Goal: Task Accomplishment & Management: Complete application form

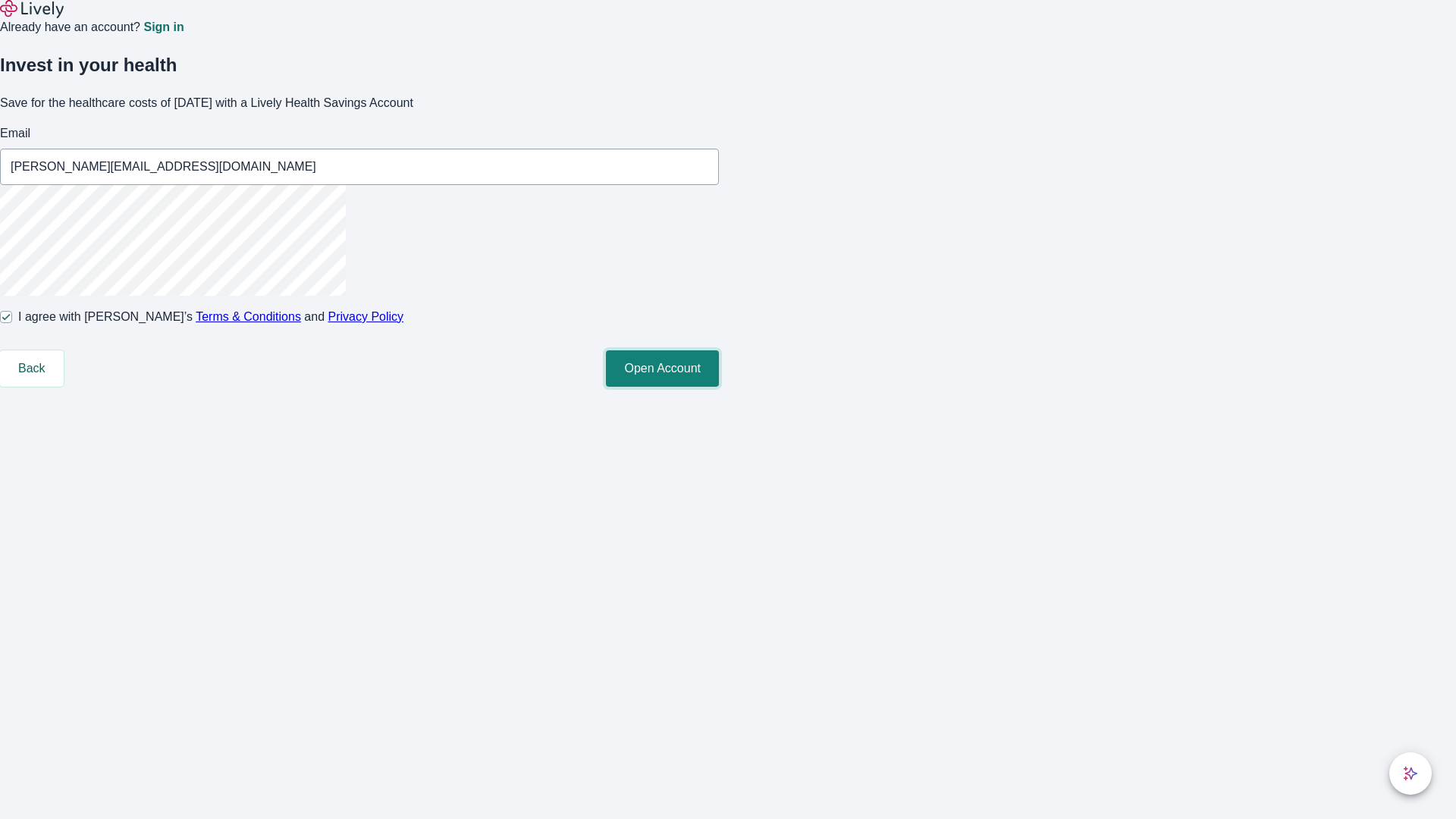
click at [719, 387] on button "Open Account" at bounding box center [661, 368] width 113 height 36
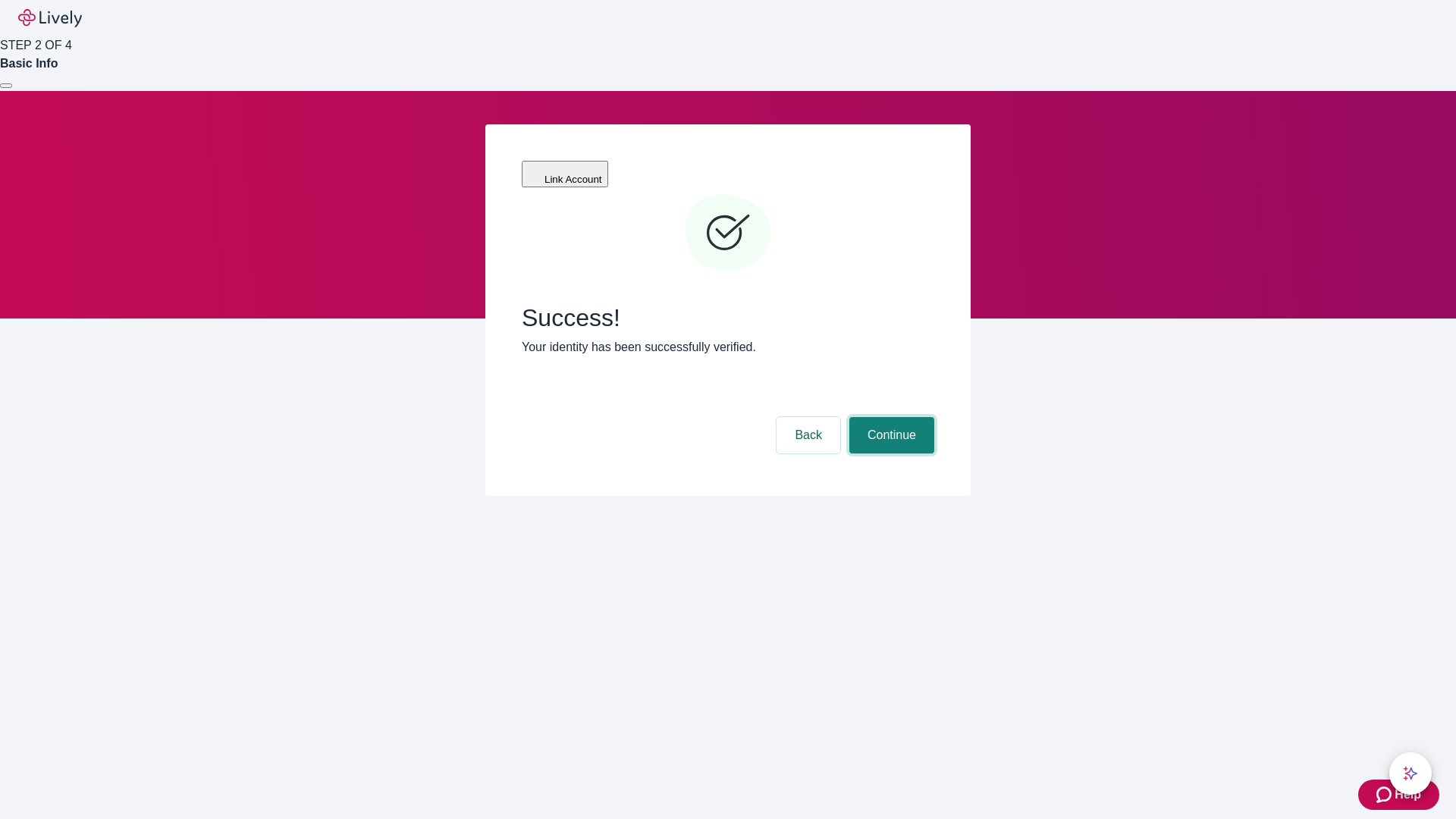
click at [890, 417] on button "Continue" at bounding box center [892, 435] width 85 height 36
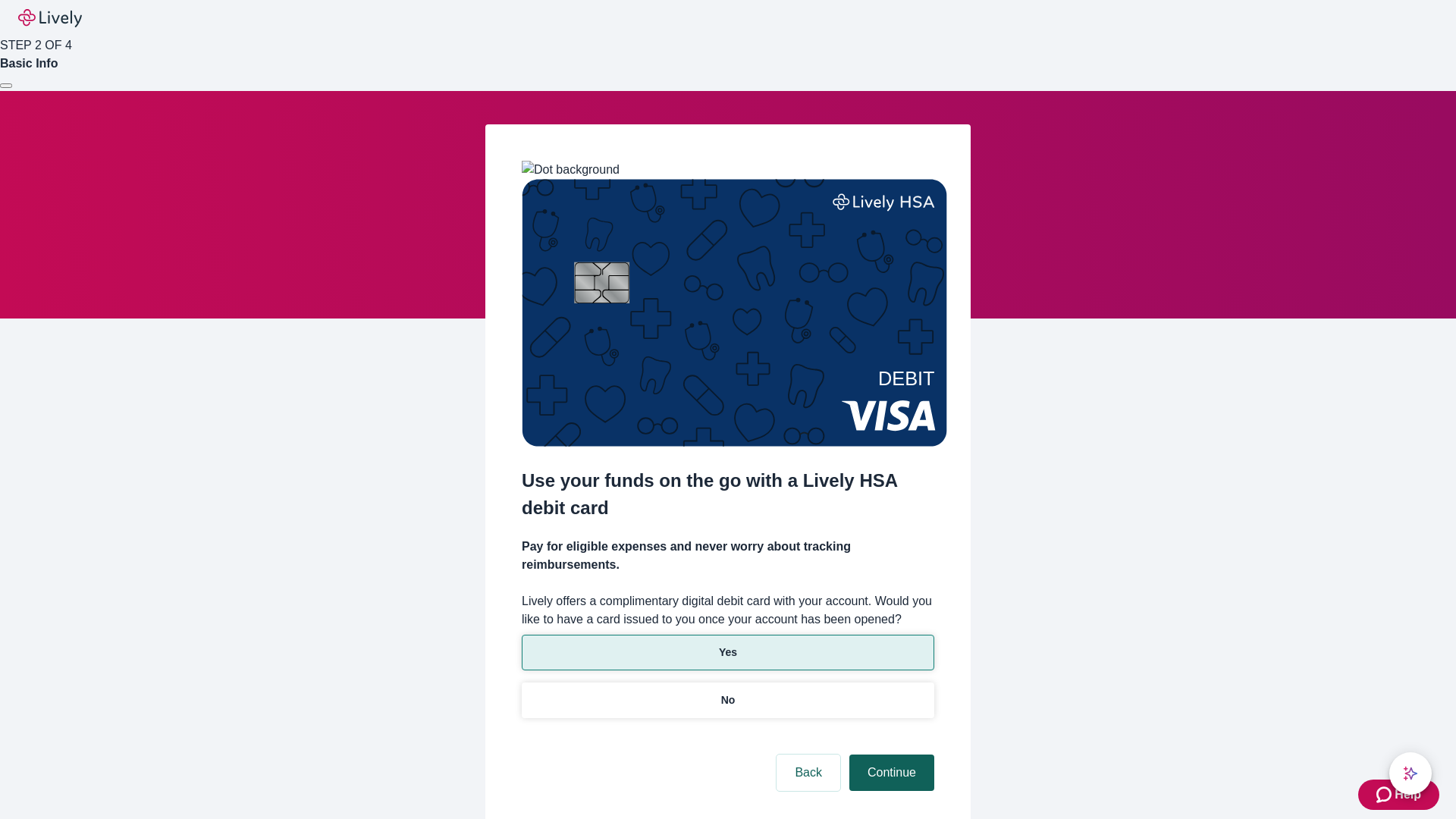
click at [728, 644] on p "Yes" at bounding box center [728, 652] width 18 height 16
click at [890, 755] on button "Continue" at bounding box center [892, 772] width 85 height 36
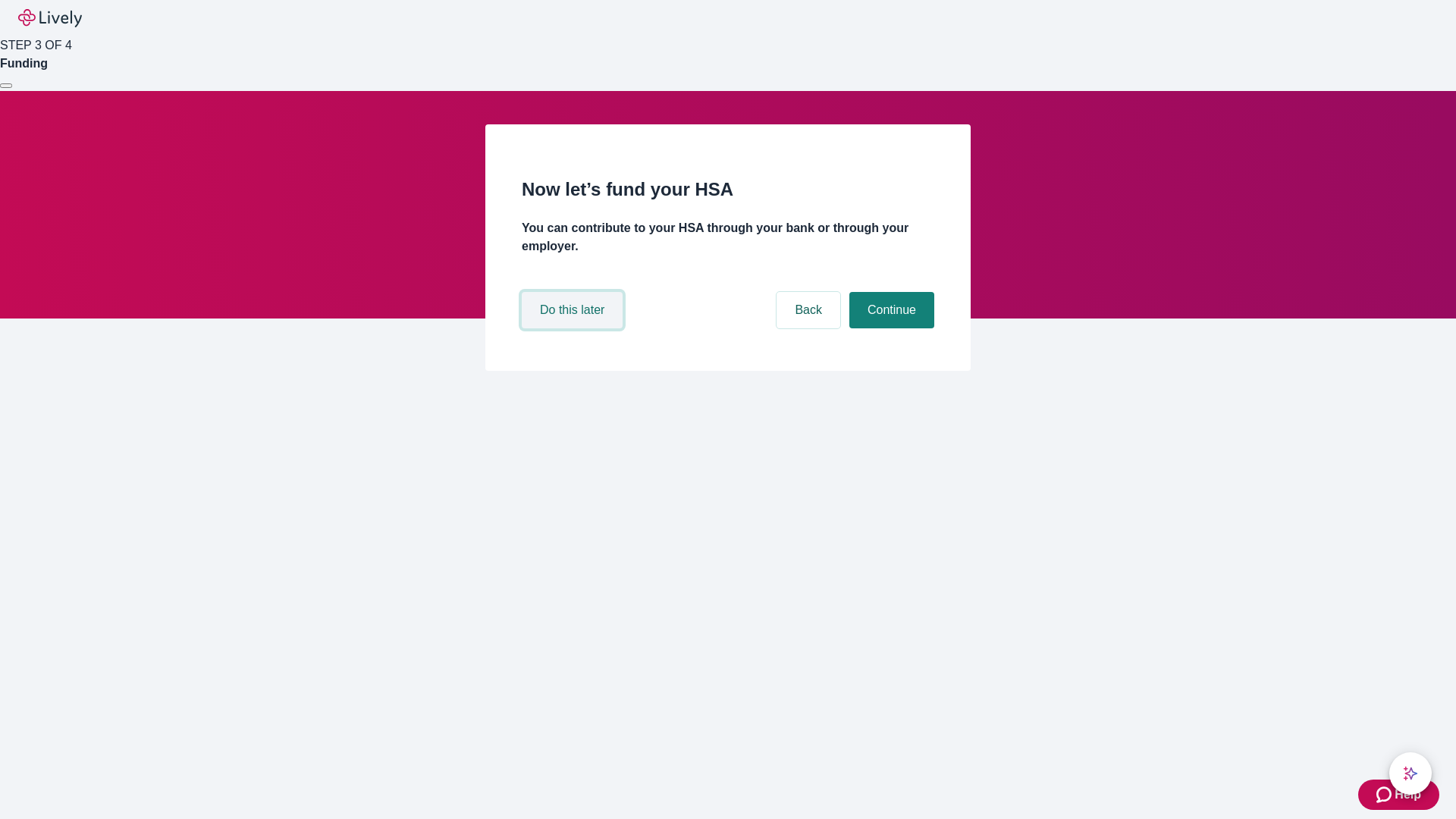
click at [574, 328] on button "Do this later" at bounding box center [572, 309] width 101 height 36
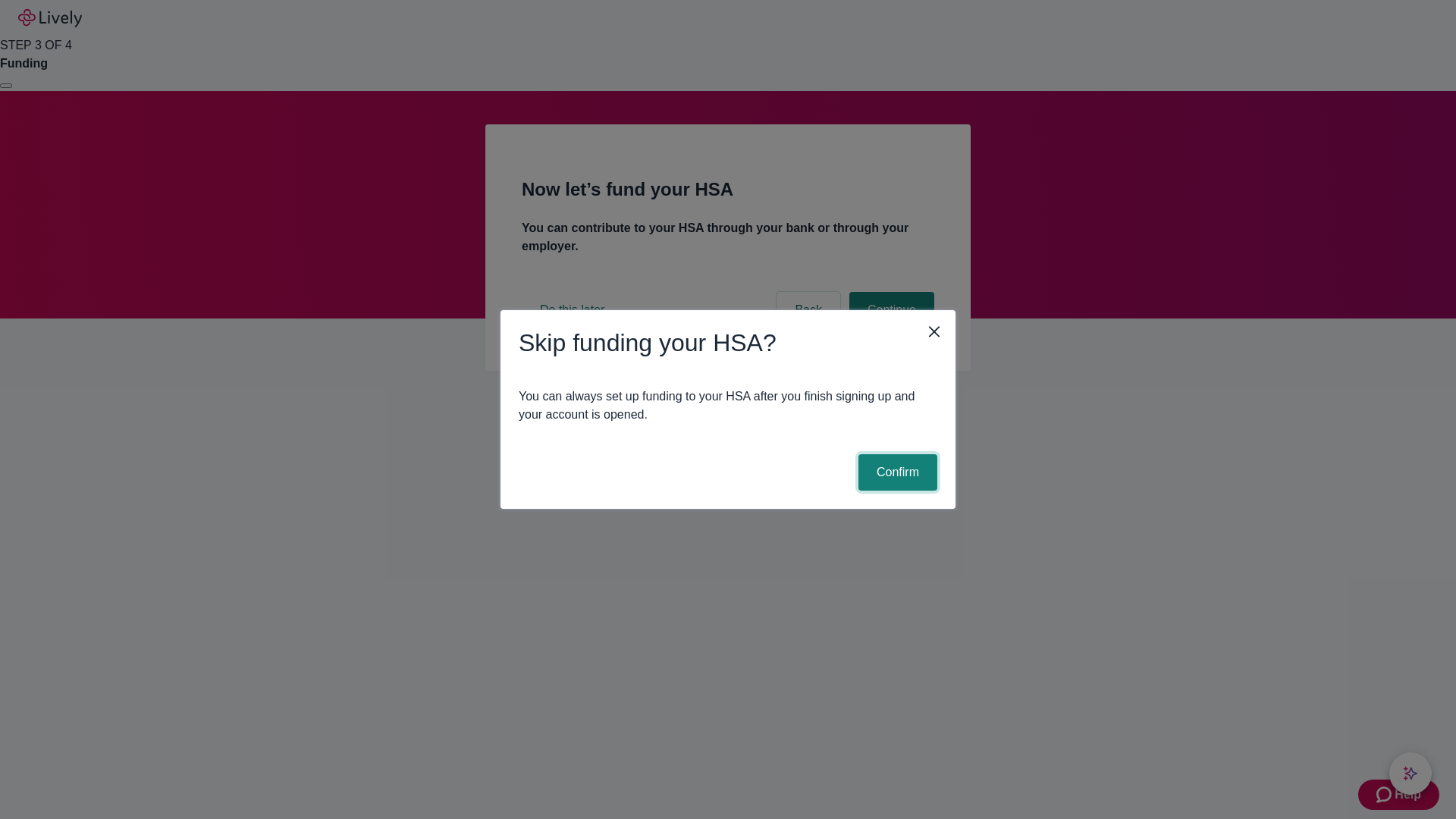
click at [895, 472] on button "Confirm" at bounding box center [897, 472] width 79 height 36
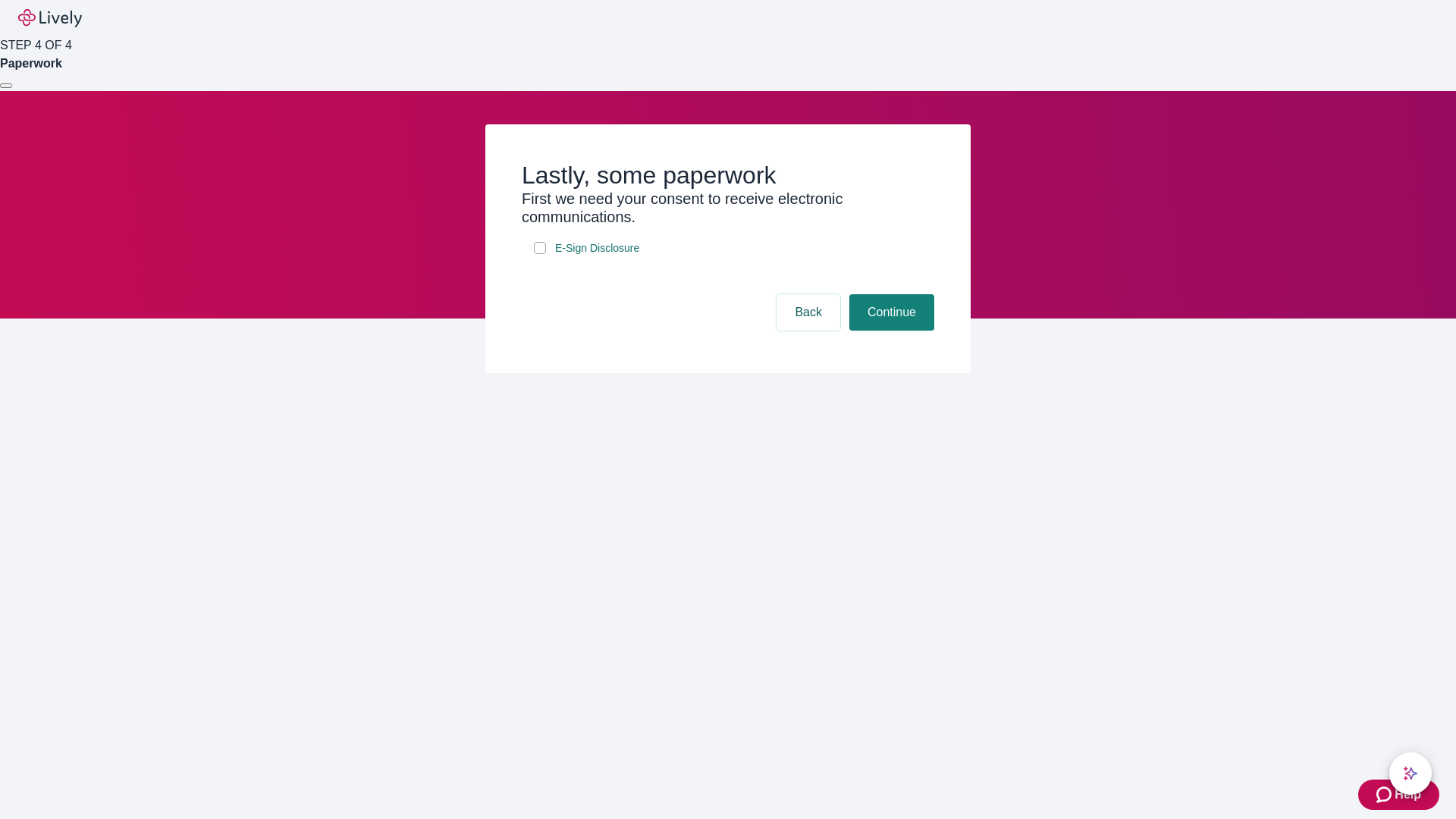
click at [540, 254] on input "E-Sign Disclosure" at bounding box center [540, 248] width 12 height 12
checkbox input "true"
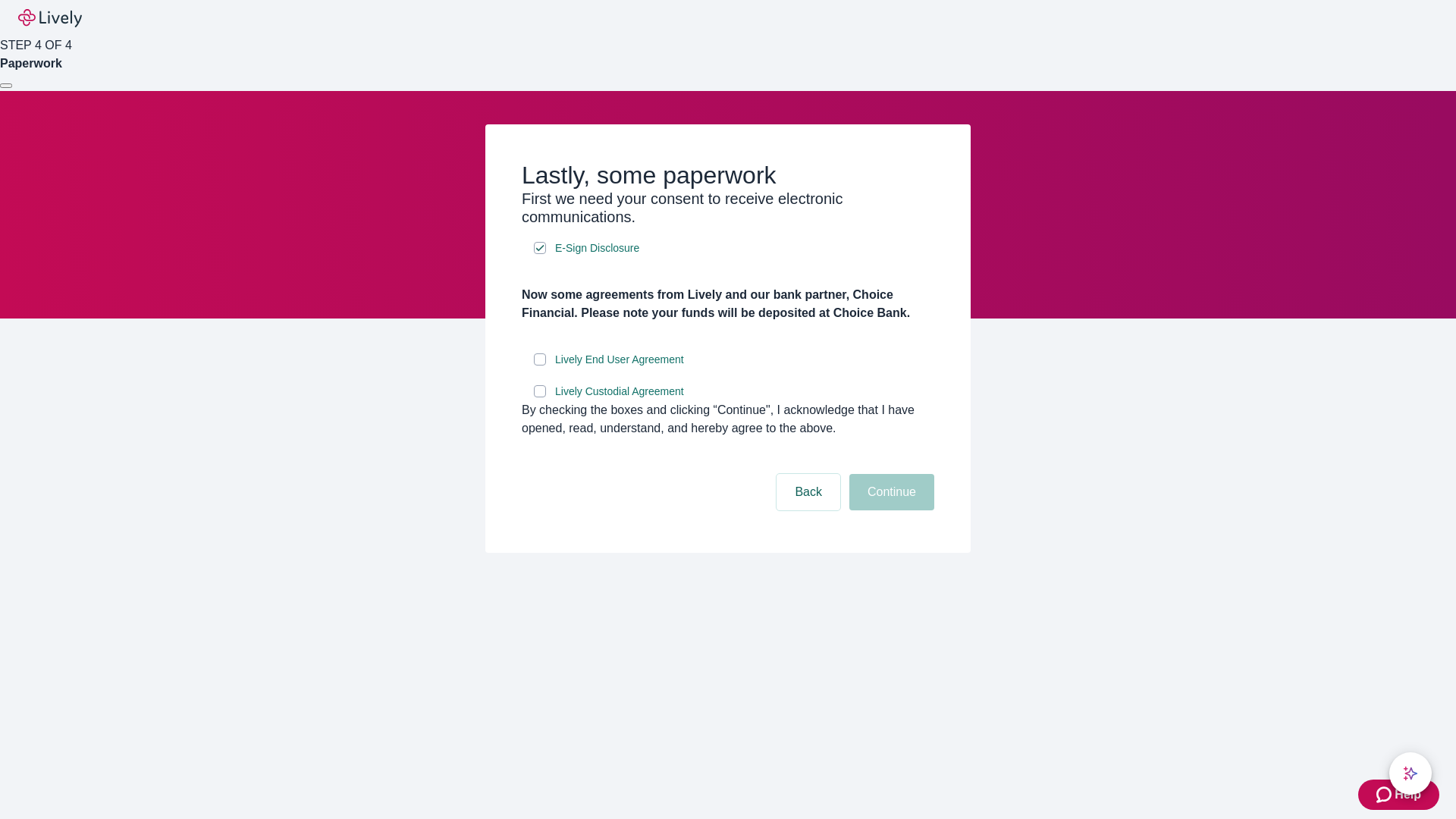
click at [540, 365] on input "Lively End User Agreement" at bounding box center [540, 359] width 12 height 12
checkbox input "true"
click at [540, 398] on input "Lively Custodial Agreement" at bounding box center [540, 391] width 12 height 12
checkbox input "true"
click at [890, 510] on button "Continue" at bounding box center [892, 492] width 85 height 36
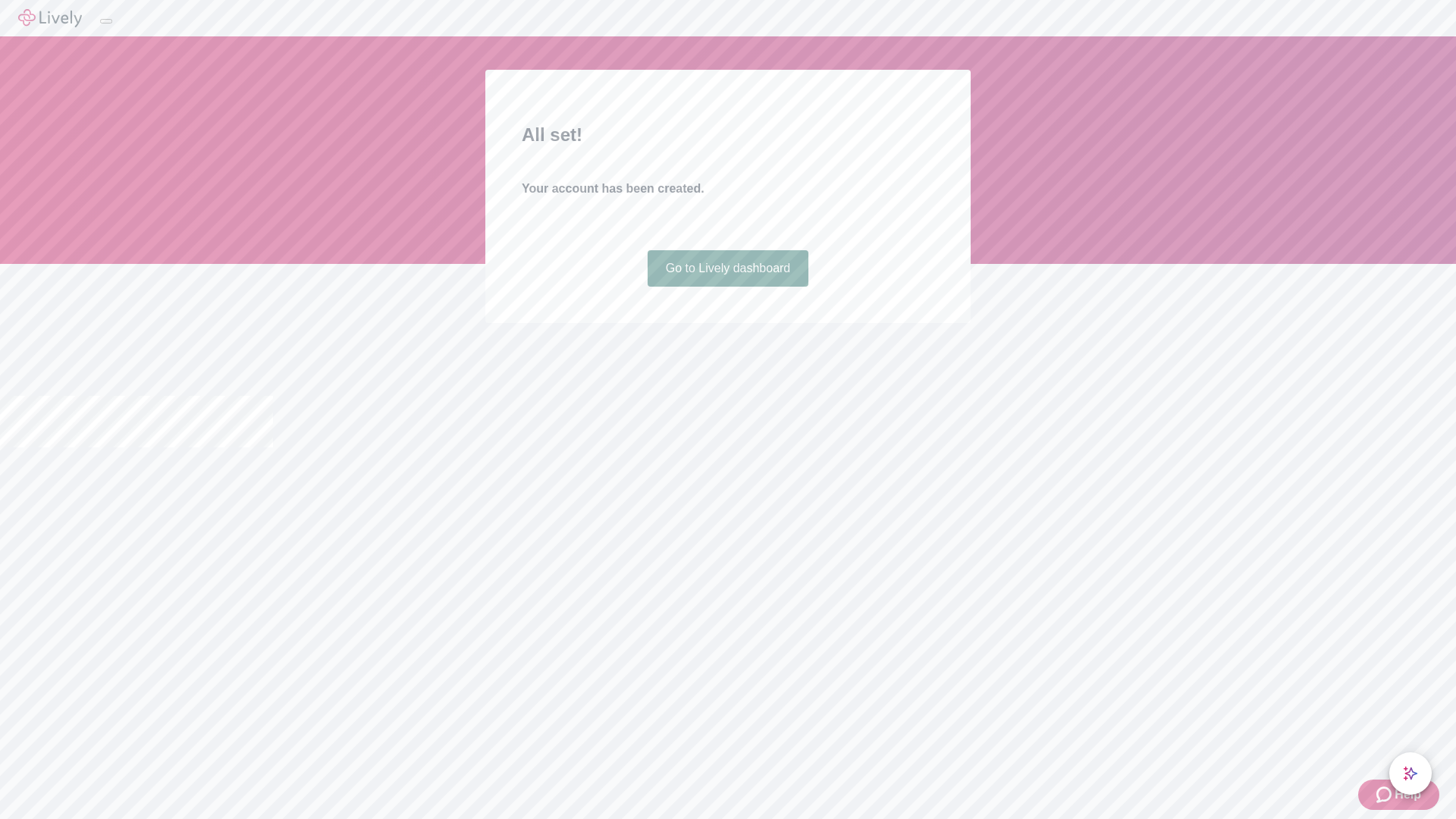
click at [728, 287] on link "Go to Lively dashboard" at bounding box center [728, 268] width 161 height 36
